Goal: Task Accomplishment & Management: Complete application form

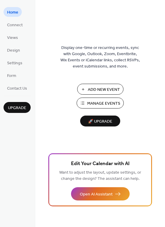
click at [96, 88] on span "Add New Event" at bounding box center [104, 90] width 32 height 6
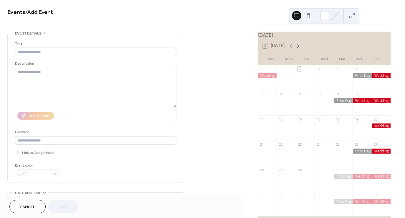
click at [301, 49] on icon at bounding box center [298, 45] width 7 height 7
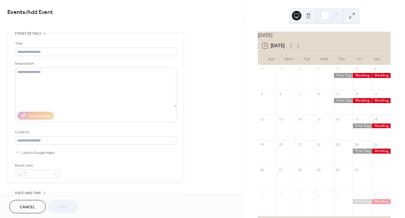
drag, startPoint x: 299, startPoint y: 50, endPoint x: 295, endPoint y: 45, distance: 6.5
click at [295, 45] on div "2 [DATE]" at bounding box center [324, 46] width 133 height 14
click at [297, 48] on icon at bounding box center [298, 45] width 7 height 7
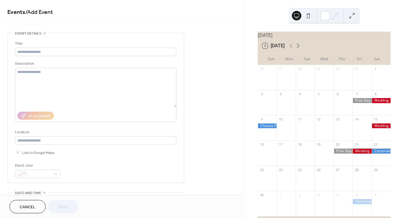
click at [297, 48] on icon at bounding box center [298, 45] width 7 height 7
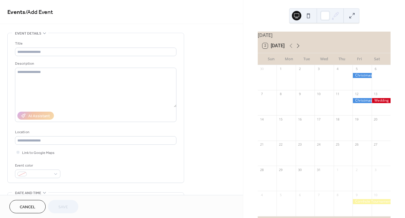
click at [297, 48] on icon at bounding box center [298, 45] width 7 height 7
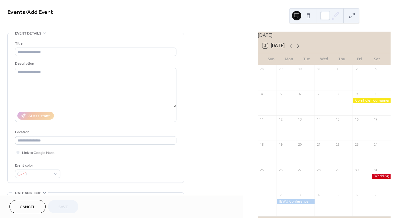
click at [297, 48] on icon at bounding box center [298, 45] width 7 height 7
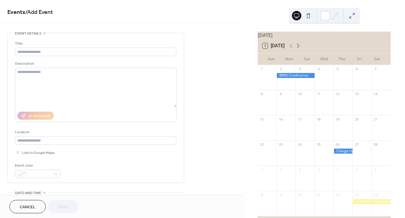
click at [297, 48] on icon at bounding box center [298, 45] width 7 height 7
click at [291, 48] on icon at bounding box center [291, 45] width 7 height 7
click at [299, 49] on icon at bounding box center [298, 45] width 7 height 7
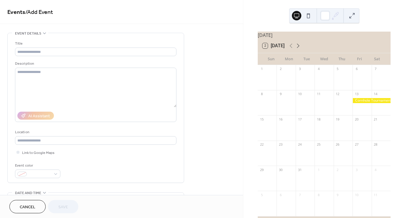
click at [299, 49] on icon at bounding box center [298, 45] width 7 height 7
click at [294, 49] on icon at bounding box center [291, 45] width 7 height 7
click at [300, 48] on icon at bounding box center [298, 46] width 3 height 4
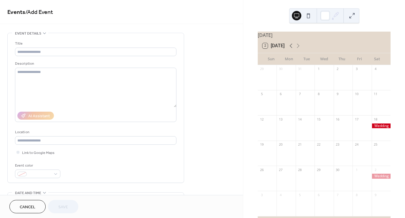
click at [293, 49] on icon at bounding box center [291, 45] width 7 height 7
click at [298, 49] on icon at bounding box center [298, 45] width 7 height 7
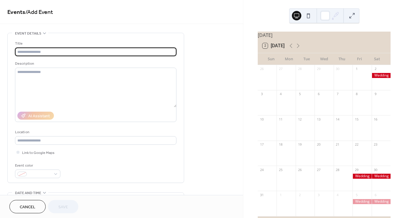
click at [78, 51] on input "text" at bounding box center [96, 51] width 162 height 9
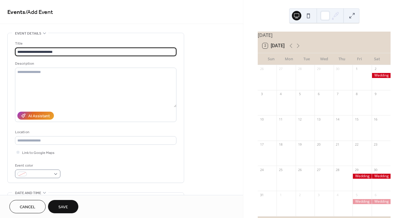
type input "**********"
click at [50, 170] on div at bounding box center [37, 173] width 45 height 9
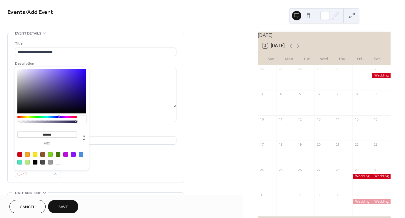
click at [81, 156] on div at bounding box center [81, 154] width 5 height 5
type input "*******"
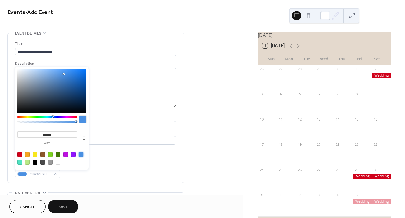
click at [129, 169] on div "Event color #4A90E2FF" at bounding box center [96, 170] width 162 height 16
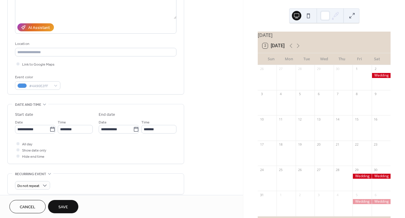
scroll to position [105, 0]
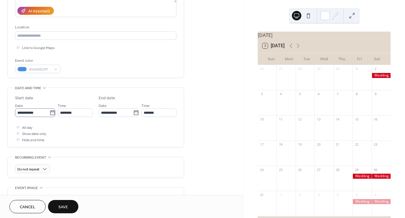
click at [53, 113] on icon at bounding box center [53, 113] width 6 height 6
click at [50, 113] on input "**********" at bounding box center [32, 112] width 34 height 9
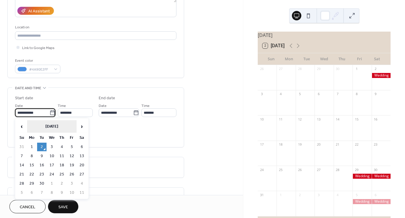
click at [68, 125] on th "[DATE]" at bounding box center [52, 126] width 50 height 13
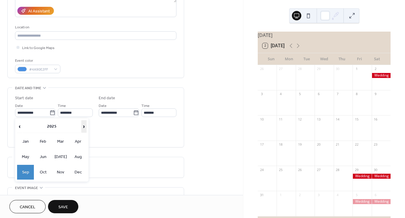
click at [83, 130] on span "›" at bounding box center [84, 126] width 5 height 12
click at [27, 156] on td "May" at bounding box center [25, 156] width 17 height 15
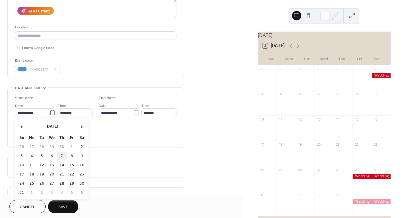
click at [62, 154] on td "7" at bounding box center [61, 156] width 9 height 9
type input "**********"
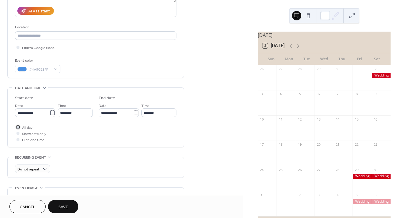
click at [19, 126] on div at bounding box center [18, 126] width 3 height 3
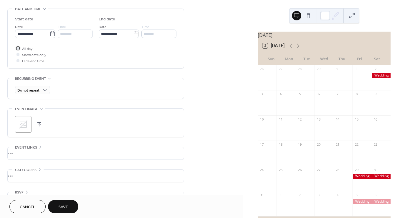
scroll to position [198, 0]
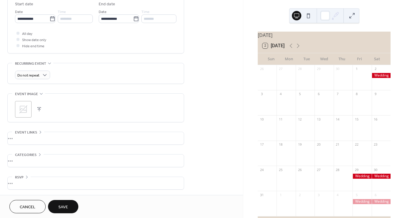
click at [60, 206] on span "Save" at bounding box center [63, 207] width 10 height 6
